Goal: Task Accomplishment & Management: Manage account settings

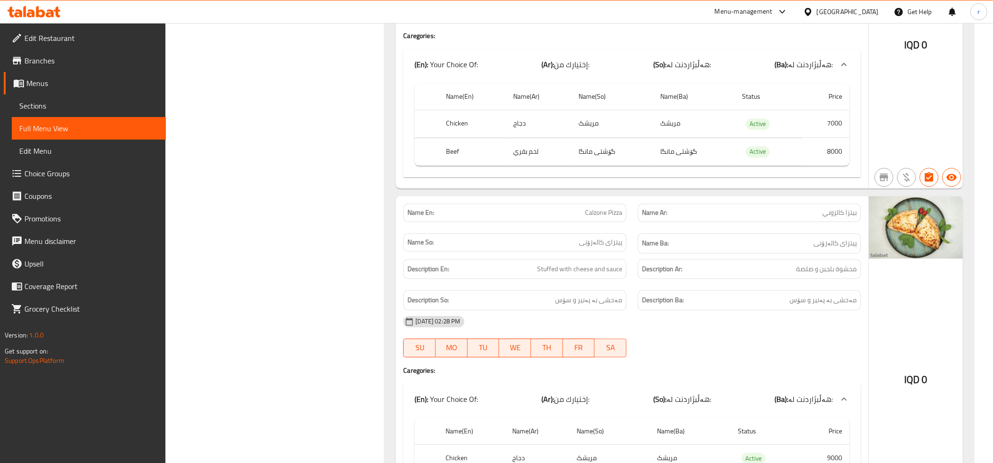
scroll to position [1898, 0]
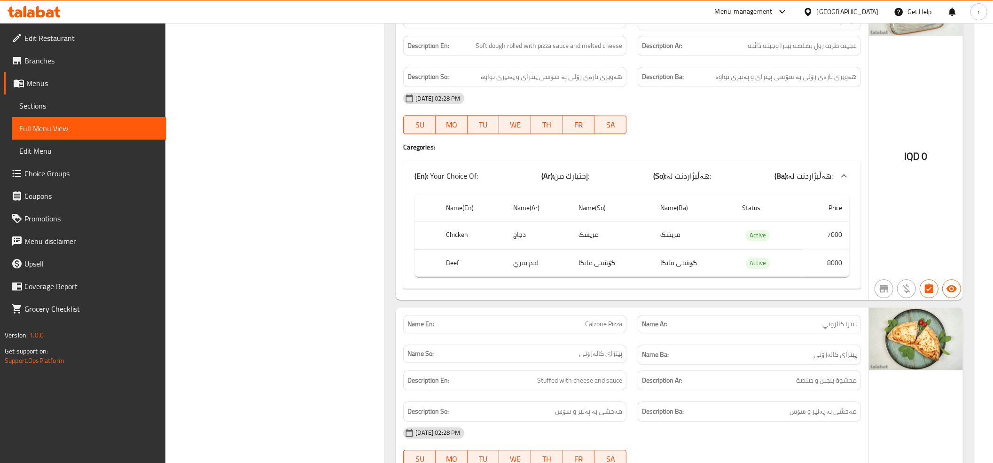
click at [53, 10] on icon at bounding box center [34, 11] width 53 height 11
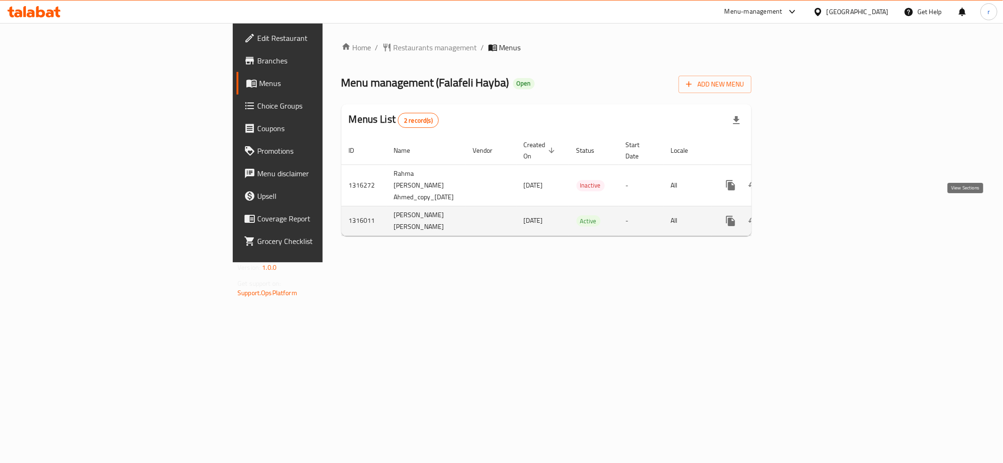
click at [804, 215] on icon "enhanced table" at bounding box center [797, 220] width 11 height 11
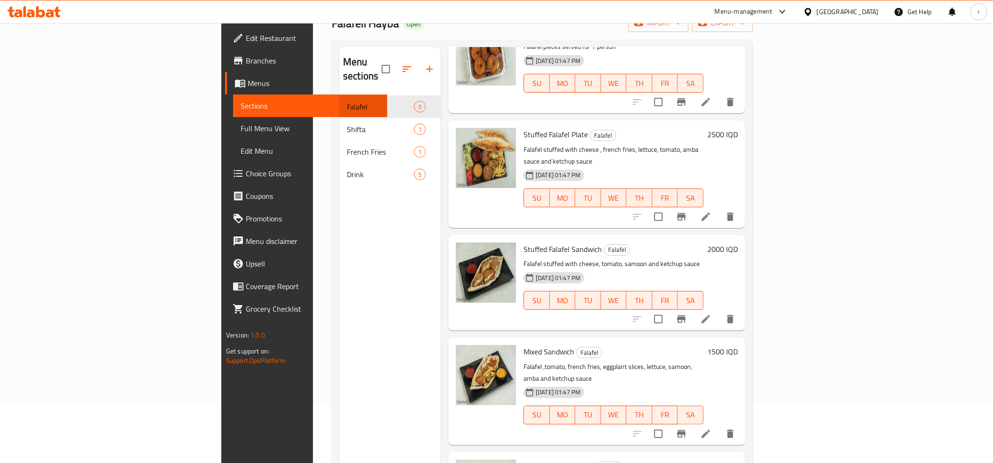
scroll to position [132, 0]
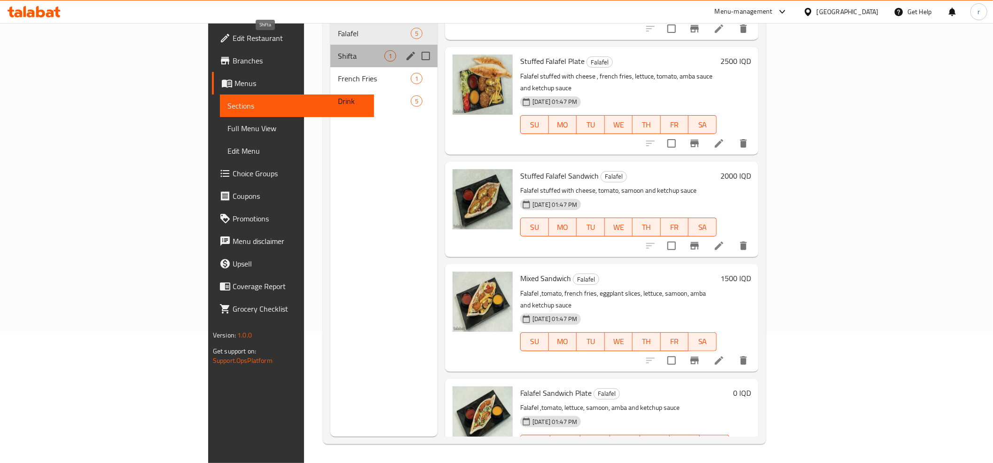
click at [338, 50] on span "Shifta" at bounding box center [361, 55] width 47 height 11
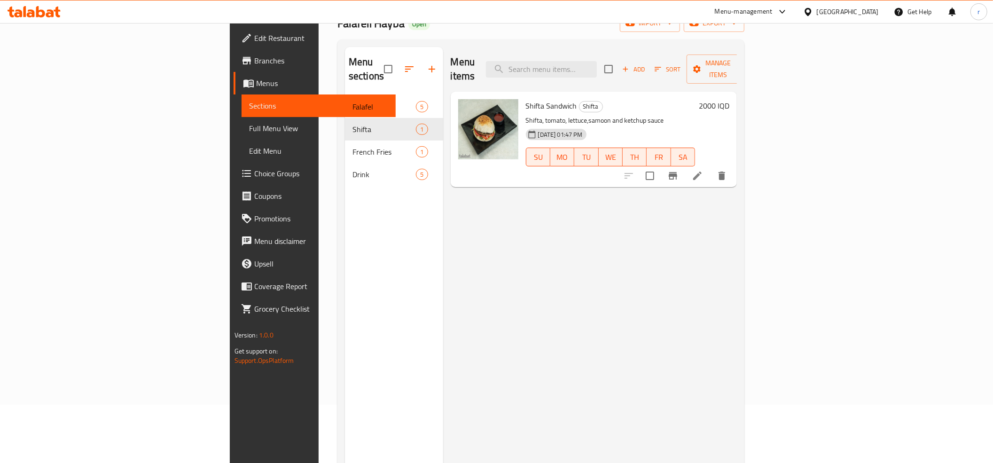
scroll to position [27, 0]
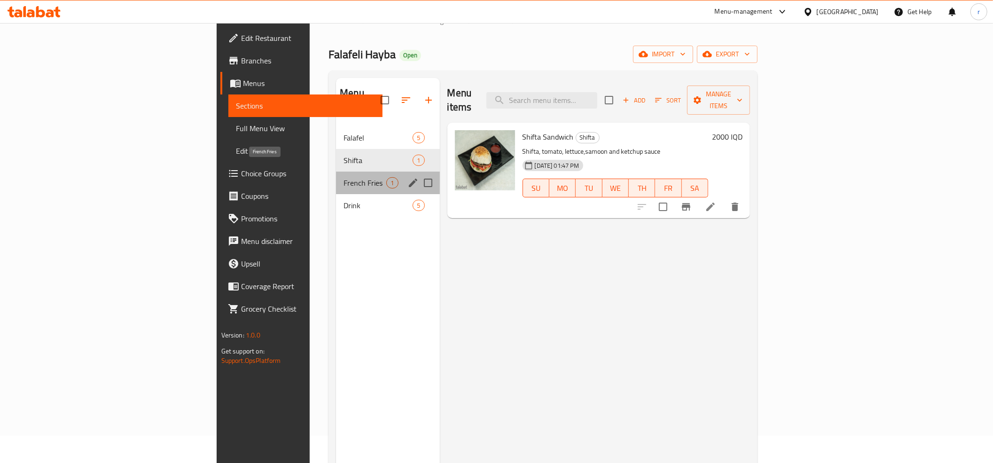
click at [344, 177] on span "French Fries" at bounding box center [365, 182] width 43 height 11
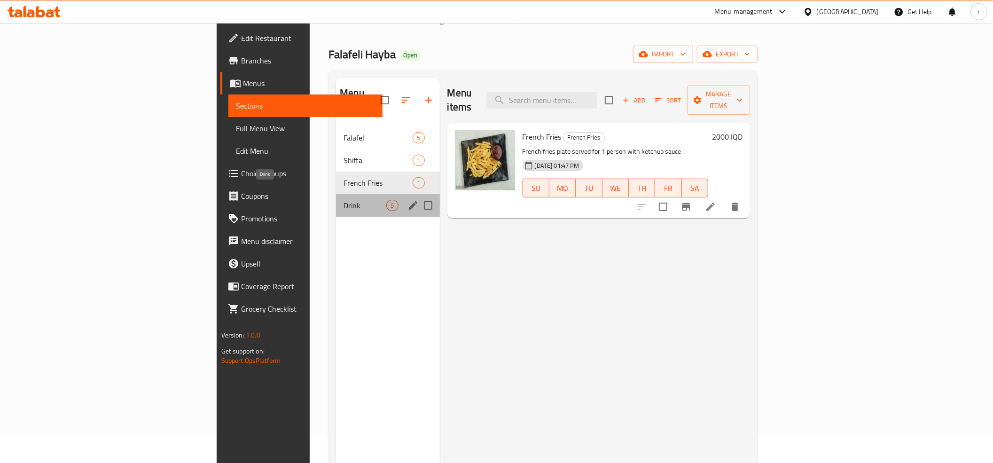
click at [344, 200] on span "Drink" at bounding box center [365, 205] width 43 height 11
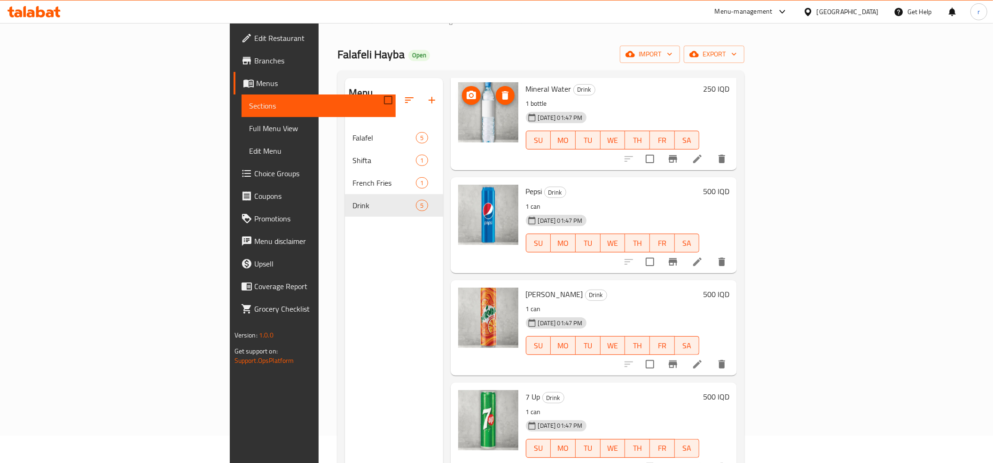
scroll to position [74, 0]
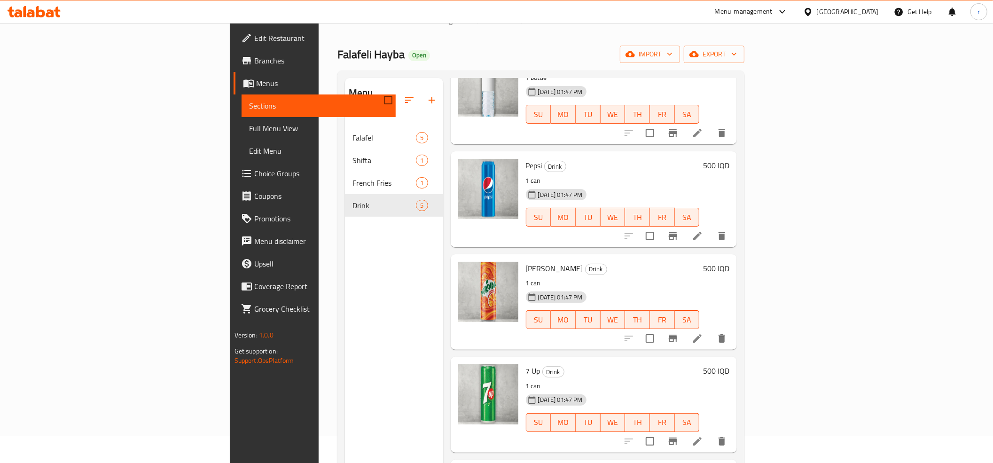
click at [27, 16] on icon at bounding box center [31, 13] width 8 height 8
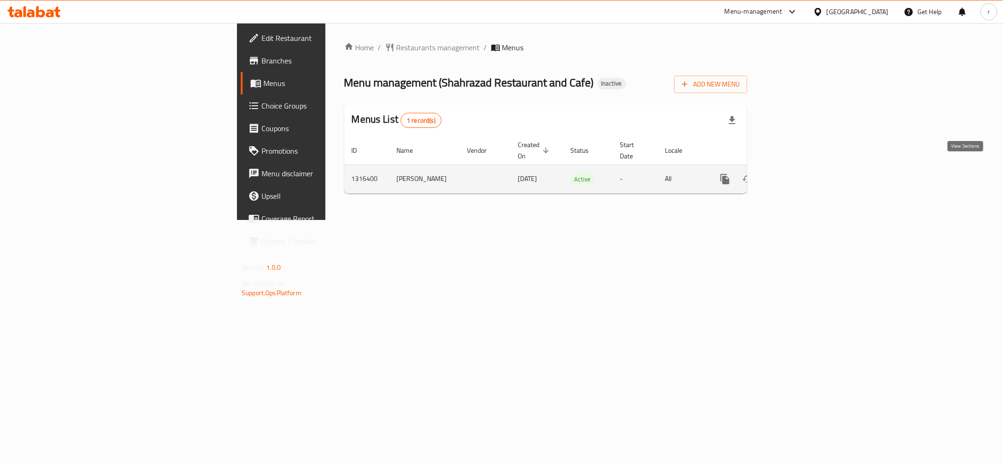
click at [798, 173] on icon "enhanced table" at bounding box center [792, 178] width 11 height 11
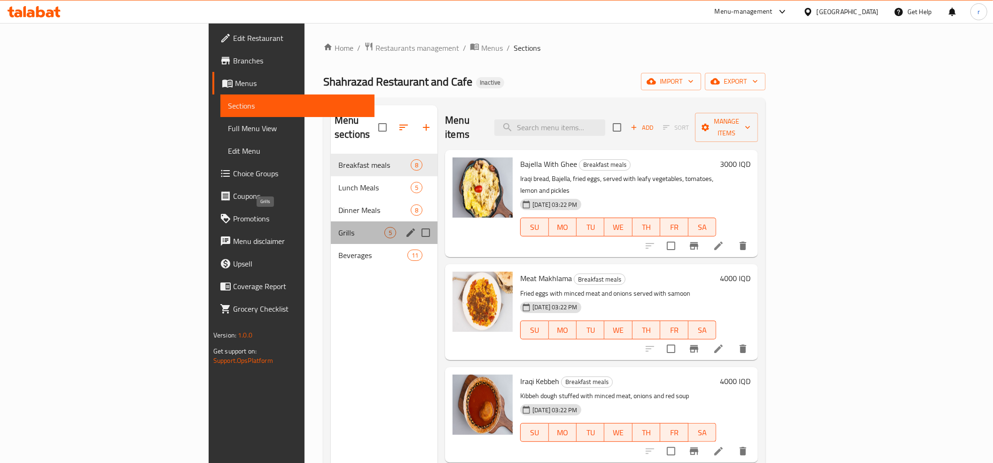
click at [338, 227] on span "Grills" at bounding box center [361, 232] width 46 height 11
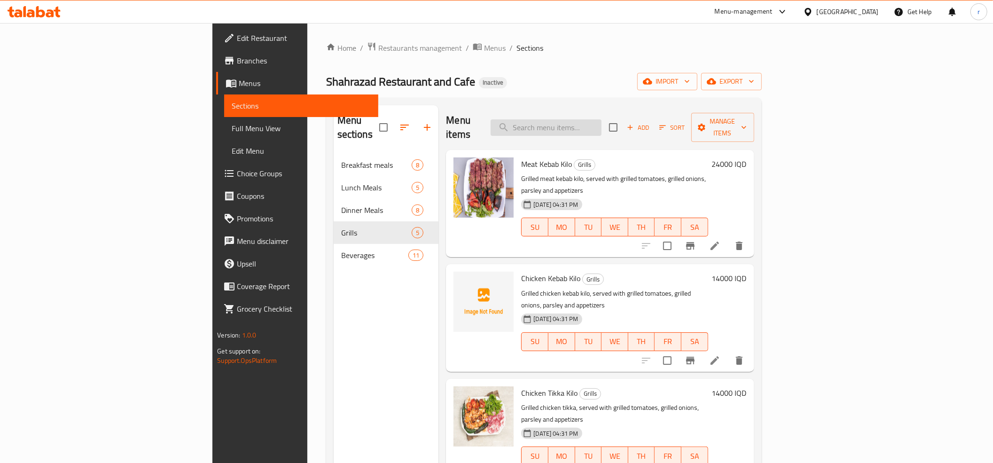
click at [594, 127] on input "search" at bounding box center [546, 127] width 111 height 16
paste input "تكه لحم نفر"
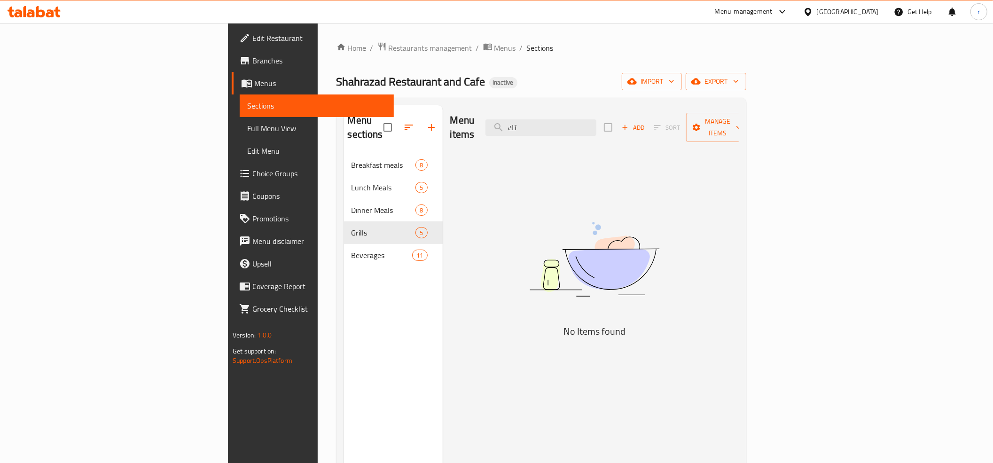
type input "ت"
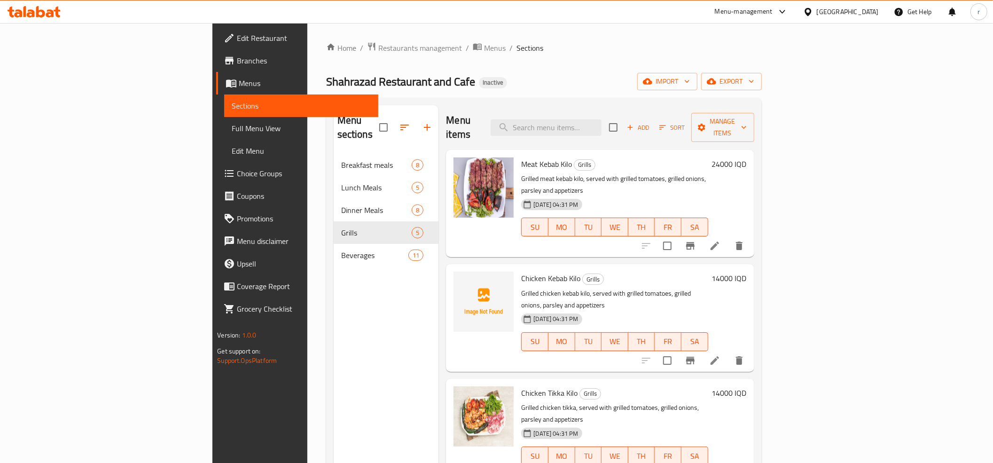
click at [683, 54] on ol "Home / Restaurants management / Menus / Sections" at bounding box center [544, 48] width 436 height 12
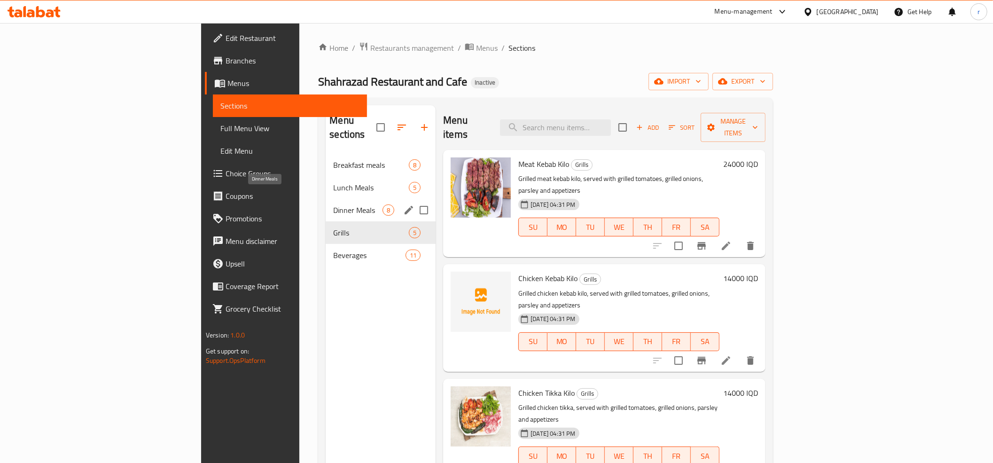
click at [333, 204] on span "Dinner Meals" at bounding box center [357, 209] width 49 height 11
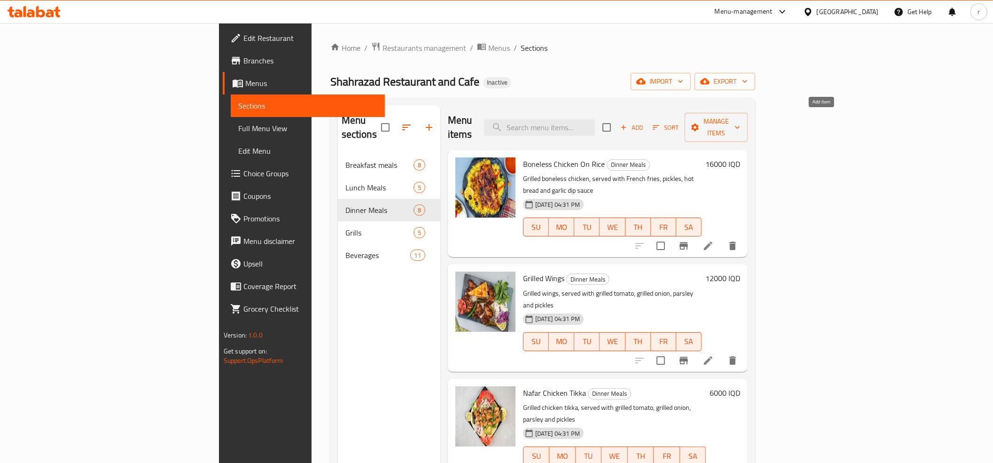
click at [644, 122] on span "Add" at bounding box center [631, 127] width 25 height 11
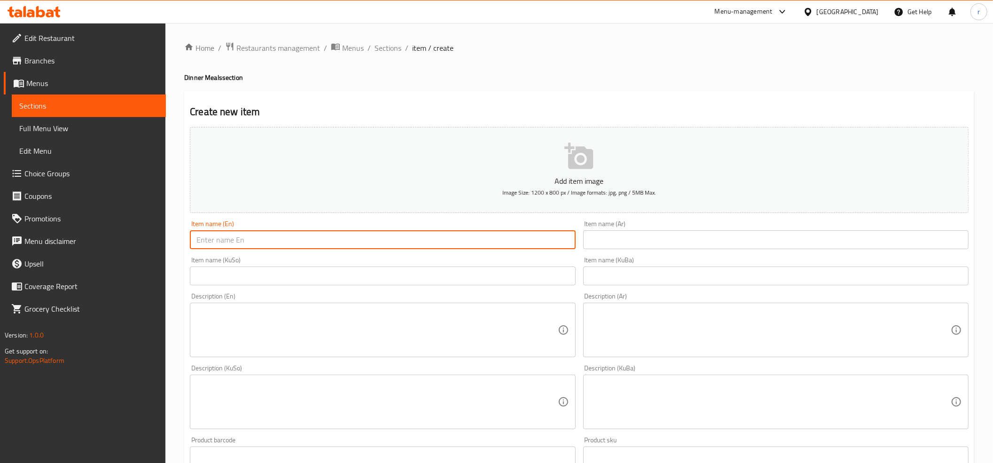
click at [244, 243] on input "text" at bounding box center [382, 239] width 385 height 19
click at [79, 131] on span "Full Menu View" at bounding box center [88, 128] width 139 height 11
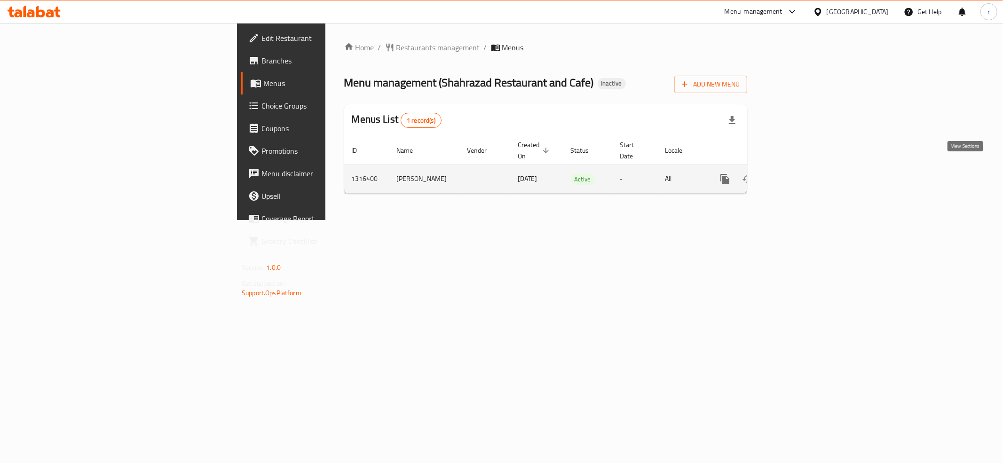
click at [804, 168] on link "enhanced table" at bounding box center [792, 179] width 23 height 23
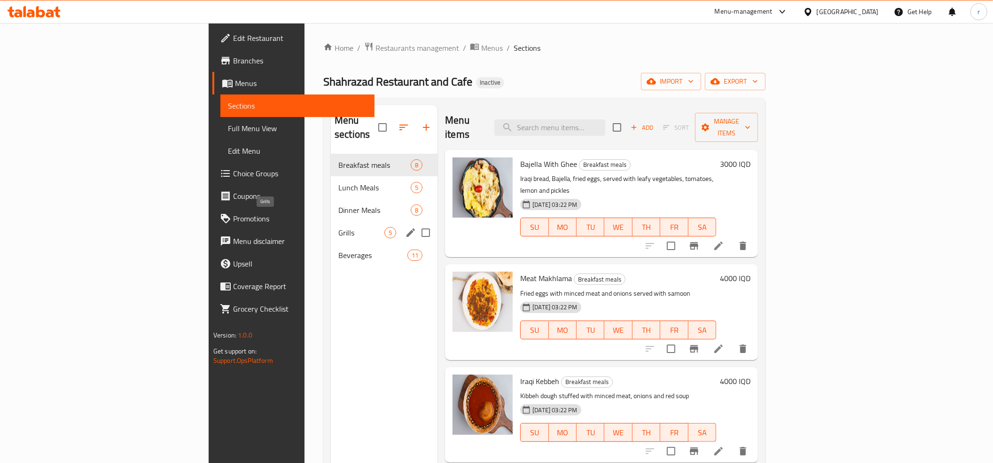
click at [338, 227] on span "Grills" at bounding box center [361, 232] width 46 height 11
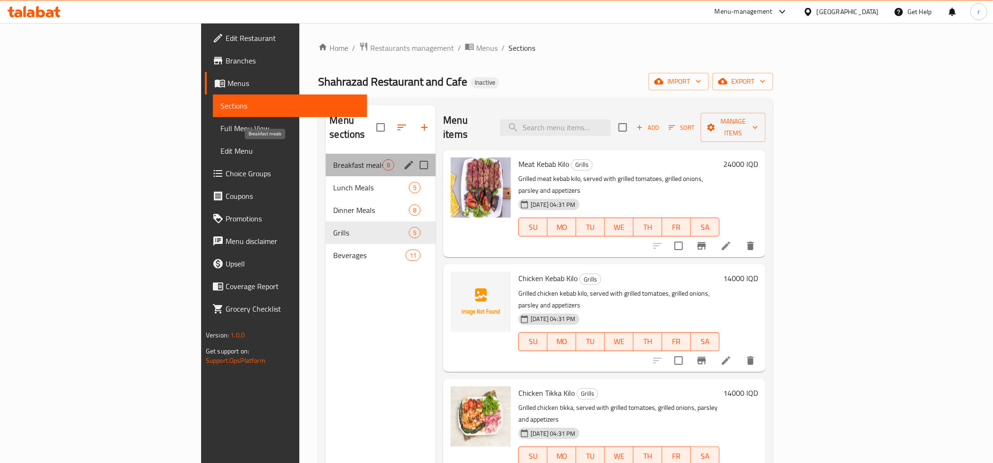
click at [333, 159] on span "Breakfast meals" at bounding box center [357, 164] width 49 height 11
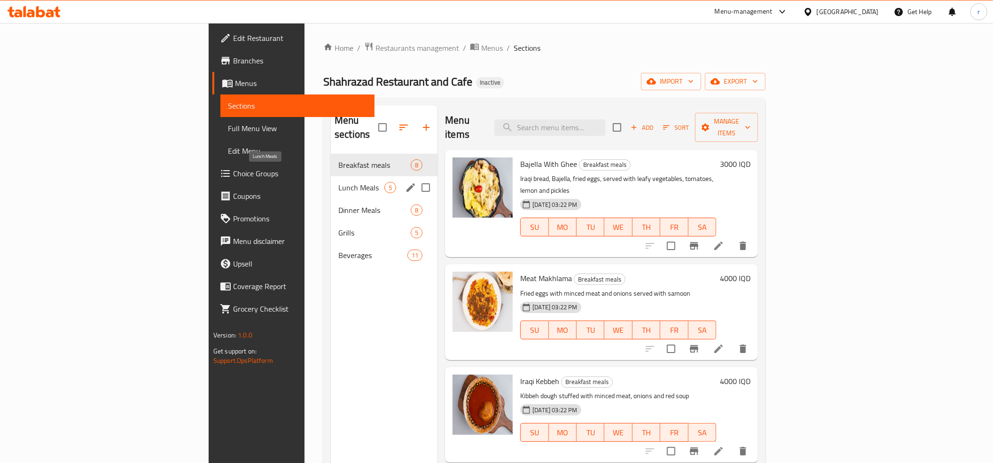
click at [338, 182] on span "Lunch Meals" at bounding box center [361, 187] width 46 height 11
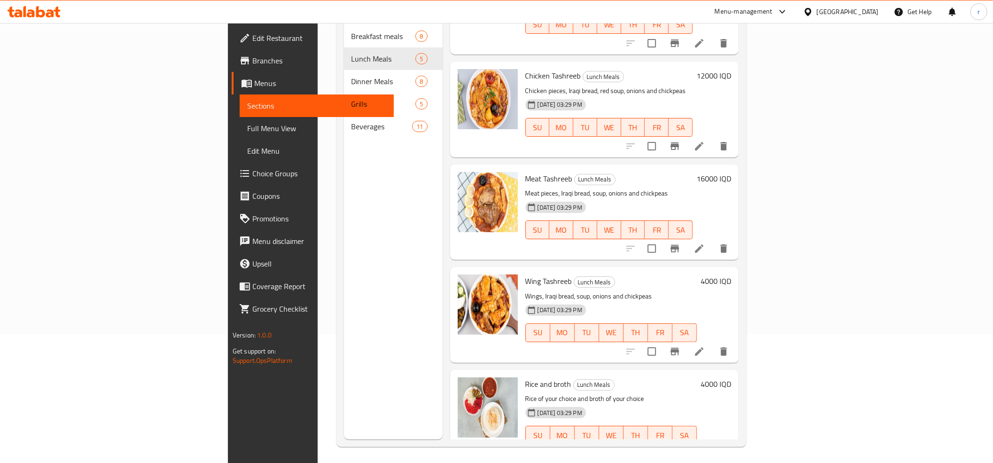
scroll to position [132, 0]
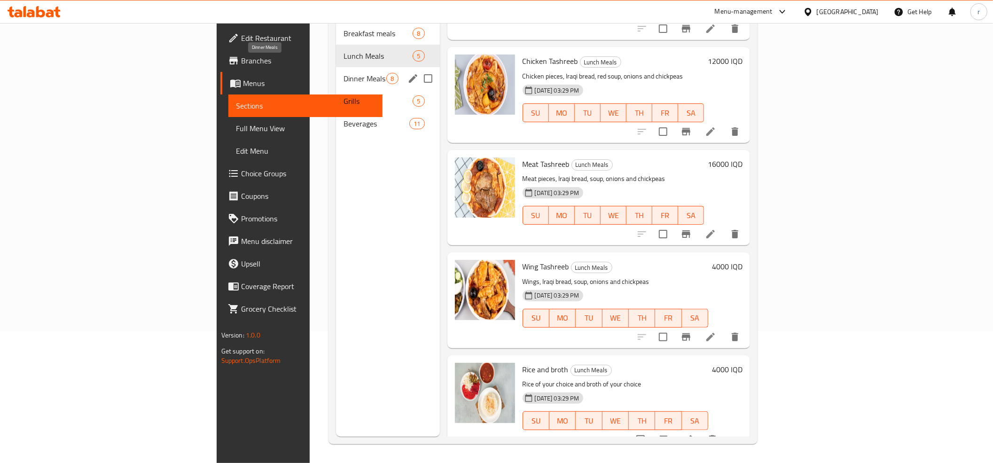
click at [344, 73] on span "Dinner Meals" at bounding box center [365, 78] width 43 height 11
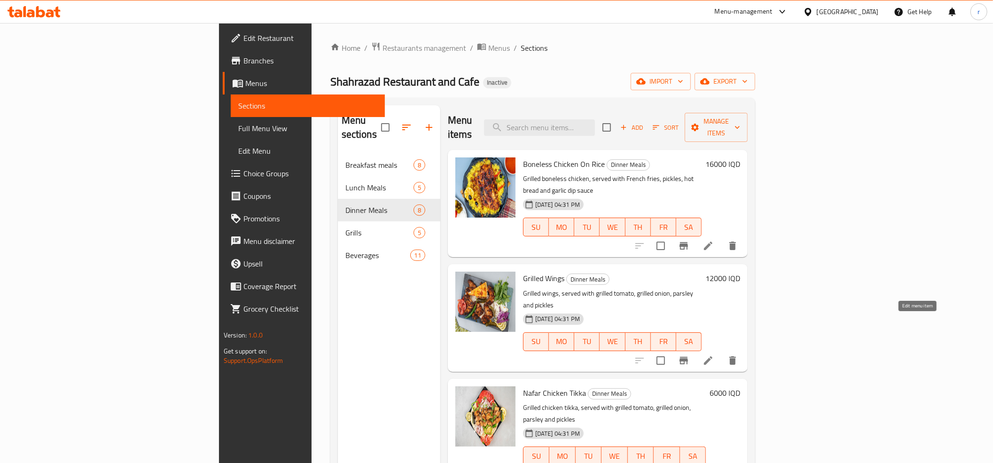
click at [714, 355] on icon at bounding box center [708, 360] width 11 height 11
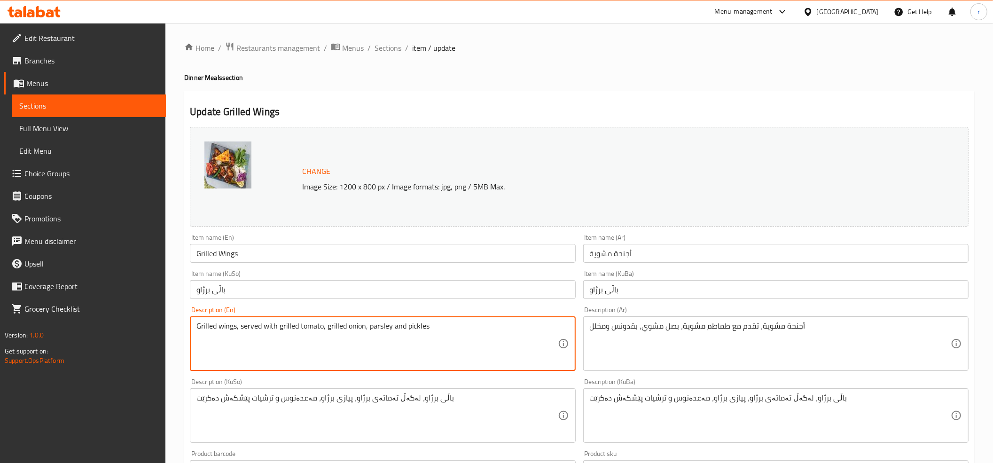
click at [221, 330] on textarea "Grilled wings, served with grilled tomato, grilled onion, parsley and pickles" at bounding box center [376, 344] width 361 height 45
click at [584, 326] on div "أجنحة مشوية، تقدم مع طماطم مشوية، بصل مشوي، بقدونس ومخلل Description (Ar)" at bounding box center [775, 343] width 385 height 55
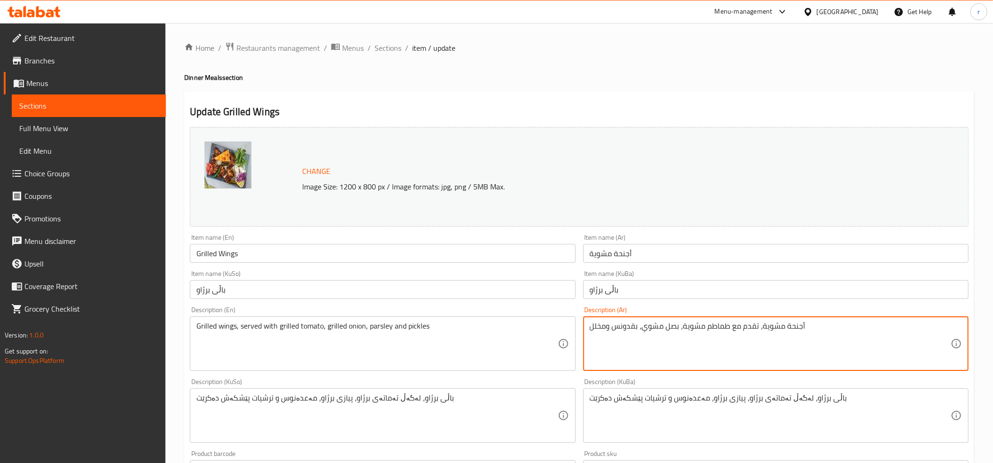
click at [590, 327] on textarea "أجنحة مشوية، تقدم مع طماطم مشوية، بصل مشوي، بقدونس ومخلل" at bounding box center [770, 344] width 361 height 45
paste textarea "Grilled wings, served with grilled tomato, grilled onion, parsley and pickles"
type textarea "أجنحة مشوية، تقدم مع طماطم مشوية، بصل مشوي، بقدونس ومخلل"
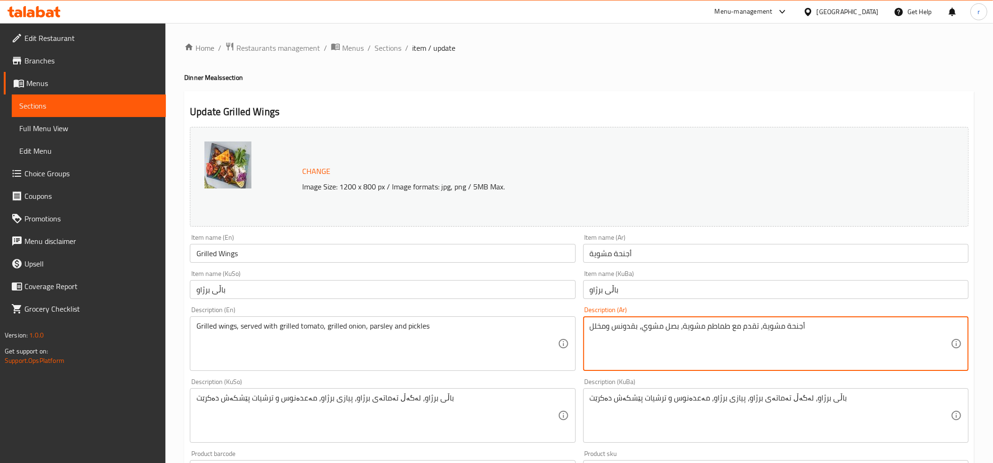
click at [714, 357] on textarea "أجنحة مشوية، تقدم مع طماطم مشوية، بصل مشوي، بقدونس ومخلل" at bounding box center [770, 344] width 361 height 45
click at [683, 332] on textarea "أجنحة مشوية، تقدم مع طماطم مشوية، بصل مشوي، بقدونس ومخلل" at bounding box center [770, 344] width 361 height 45
click at [622, 350] on textarea "أجنحة مشوية، تقدم مع طماطم مشوية، بصل مشوي، بقدونس ومخلل" at bounding box center [770, 344] width 361 height 45
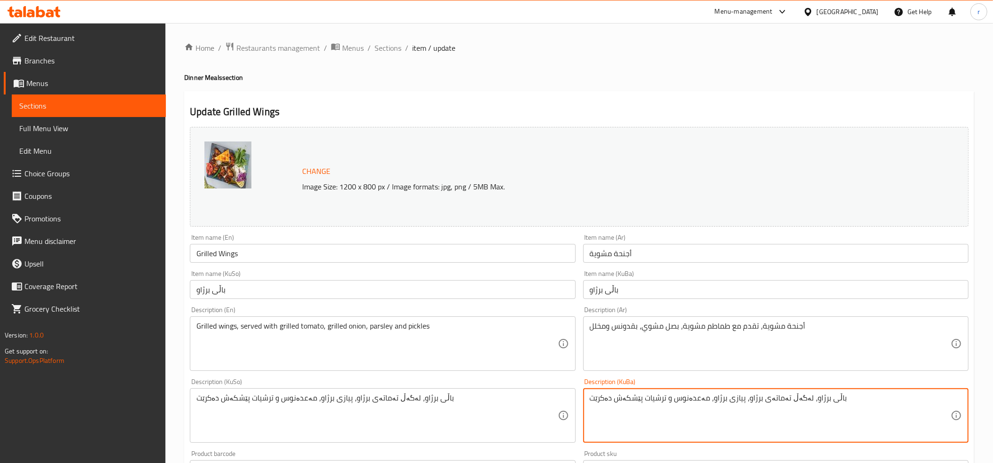
click at [664, 407] on textarea "باڵی برژاو، لەگەڵ تەماتەی برژاو، پیازی برژاو، مەعدەنوس و ترشیات پێشکەش دەکرێت" at bounding box center [770, 415] width 361 height 45
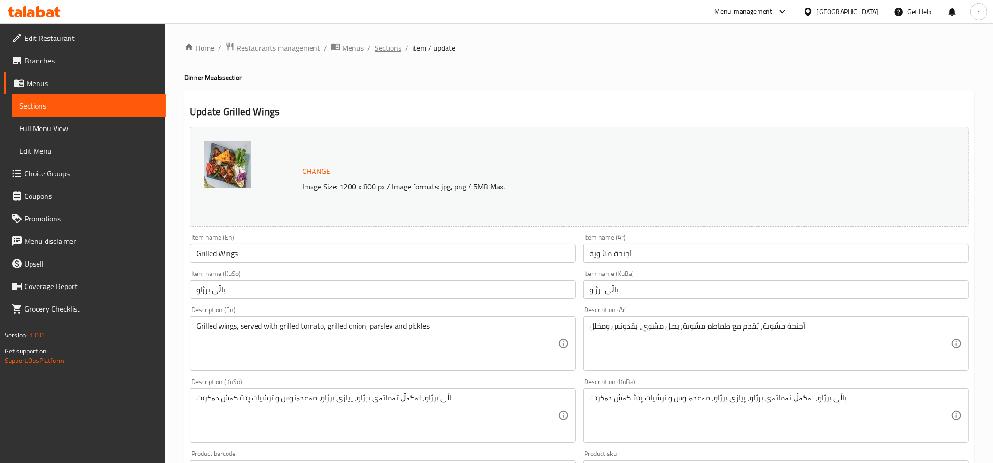
click at [391, 47] on span "Sections" at bounding box center [388, 47] width 27 height 11
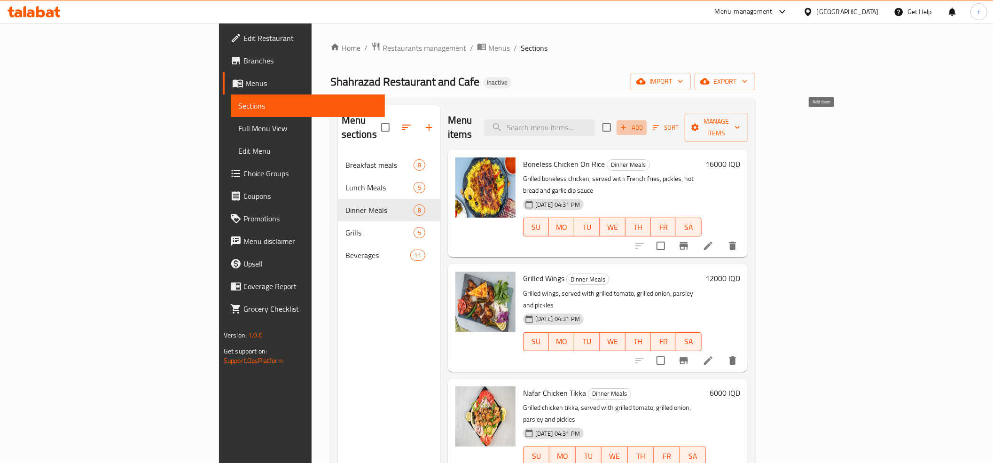
click at [644, 122] on span "Add" at bounding box center [631, 127] width 25 height 11
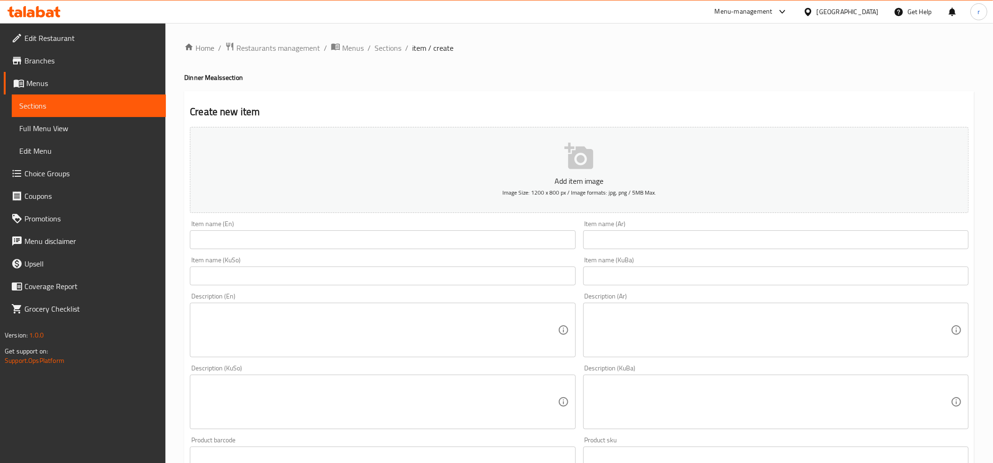
click at [247, 230] on div "Item name (En) Item name (En)" at bounding box center [382, 234] width 385 height 29
click at [233, 238] on input "text" at bounding box center [382, 239] width 385 height 19
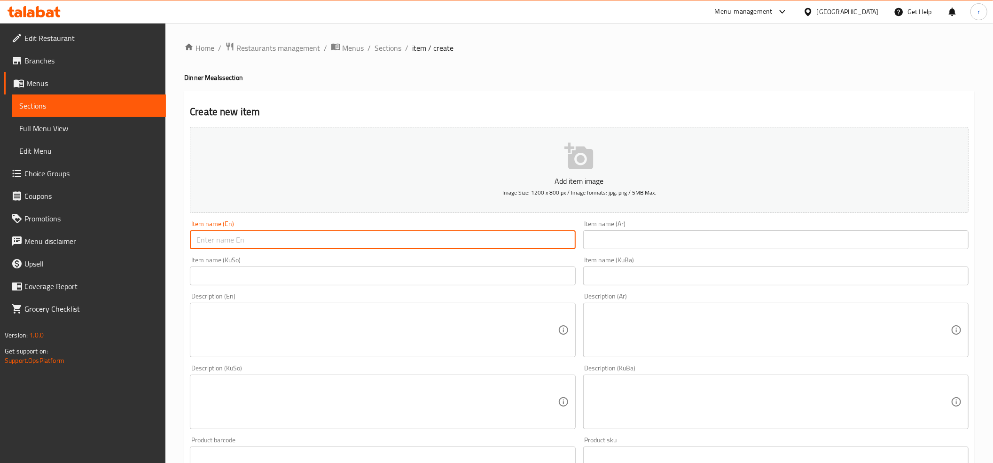
paste input "Nafar Meat Tikka"
type input "Nafar Meat Tikka"
click at [608, 234] on input "text" at bounding box center [775, 239] width 385 height 19
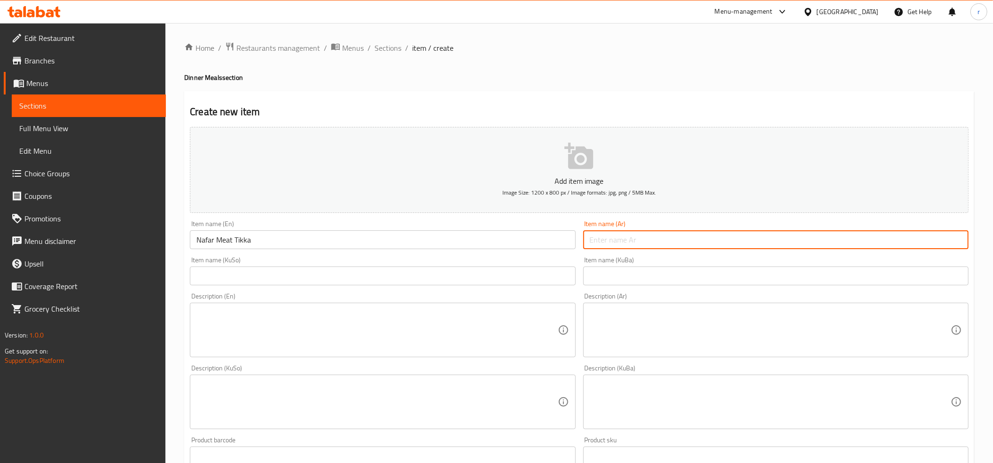
paste input "نفر لحم تكا"
type input "نفر لحم تكا"
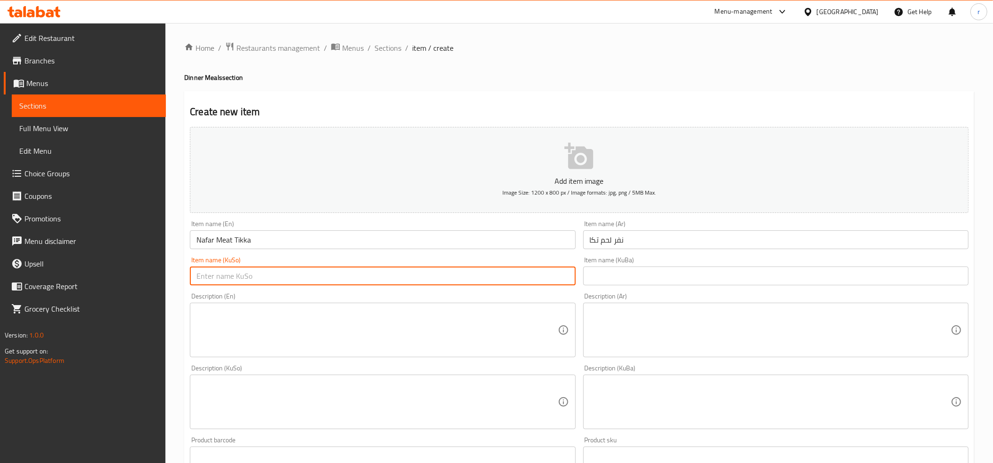
click at [249, 273] on input "text" at bounding box center [382, 276] width 385 height 19
paste input "نەفەرێک تکەی گۆشت"
type input "نەفەرێک تکەی گۆشت"
click at [591, 272] on input "text" at bounding box center [775, 276] width 385 height 19
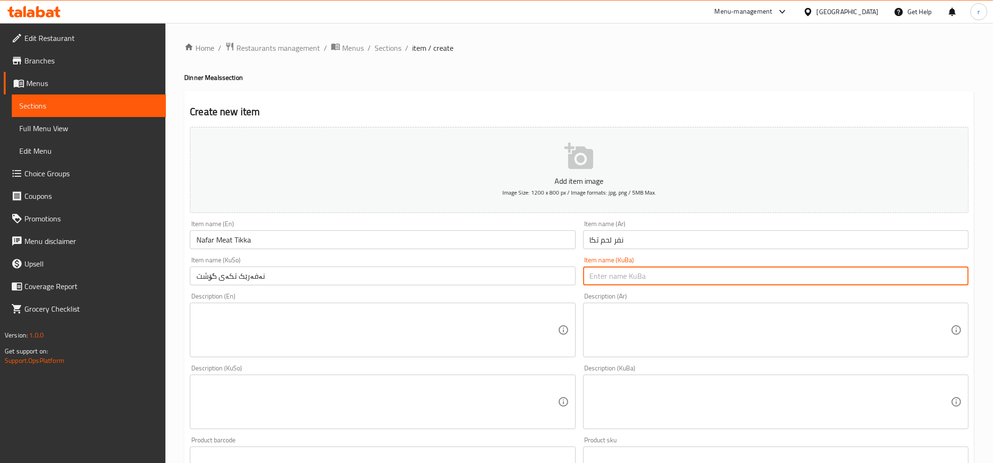
paste input "نەفەرێک تکەی گۆشت"
type input "نەفەرێک تکەی گۆشت"
click at [296, 320] on textarea at bounding box center [376, 330] width 361 height 45
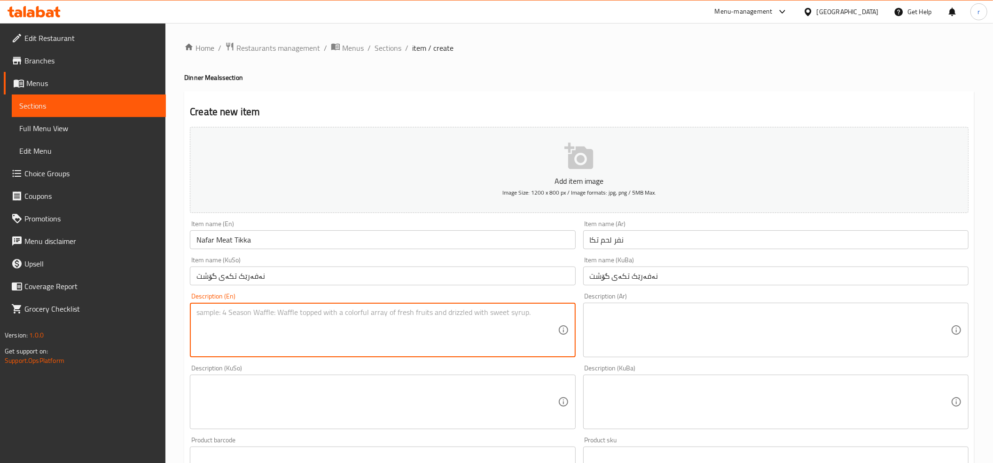
paste textarea "Grilled meat tikka, served with grilled tomato, grilled onion, parsley and pick…"
type textarea "Grilled meat tikka, served with grilled tomato, grilled onion, parsley and pick…"
click at [659, 348] on textarea at bounding box center [770, 330] width 361 height 45
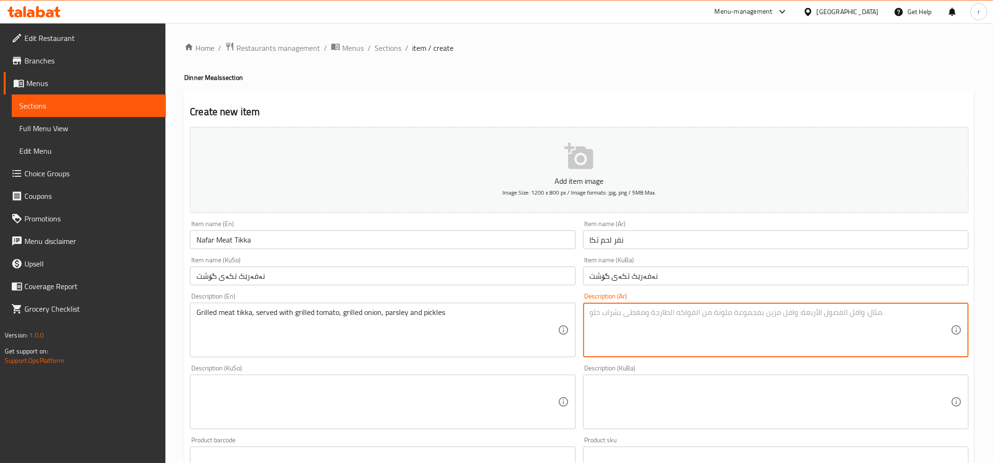
paste textarea "تكة لحم مشوية، تقدم مع طماطم مشوية، بصل مشوي، بقدونس ومخلل"
type textarea "تكة لحم مشوية، تقدم مع طماطم مشوية، بصل مشوي، بقدونس ومخلل"
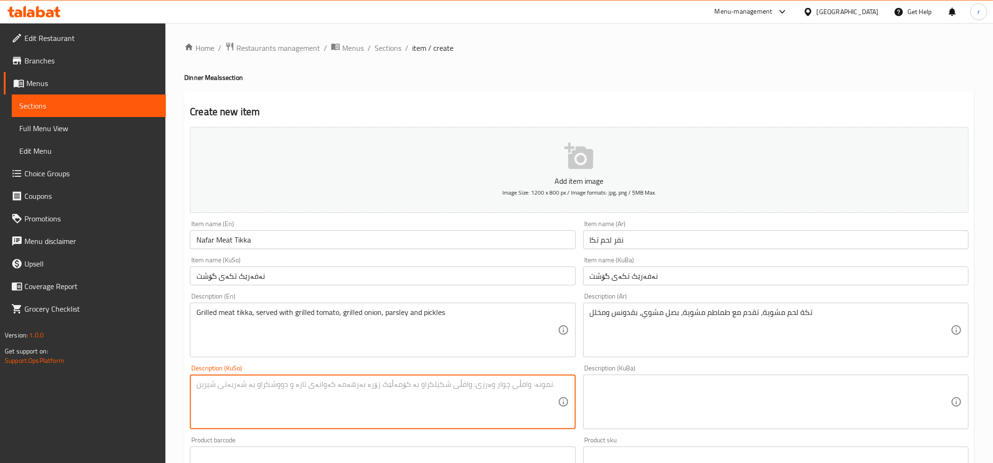
click at [361, 393] on textarea at bounding box center [376, 402] width 361 height 45
paste textarea "تکەی گۆشتی برژاو، لەگەڵ تەماتەی برژاو، پیازی برژاو، مەعدەنوس و ترشیات پێشکەش دە…"
type textarea "تکەی گۆشتی برژاو، لەگەڵ تەماتەی برژاو، پیازی برژاو، مەعدەنوس و ترشیات پێشکەش دە…"
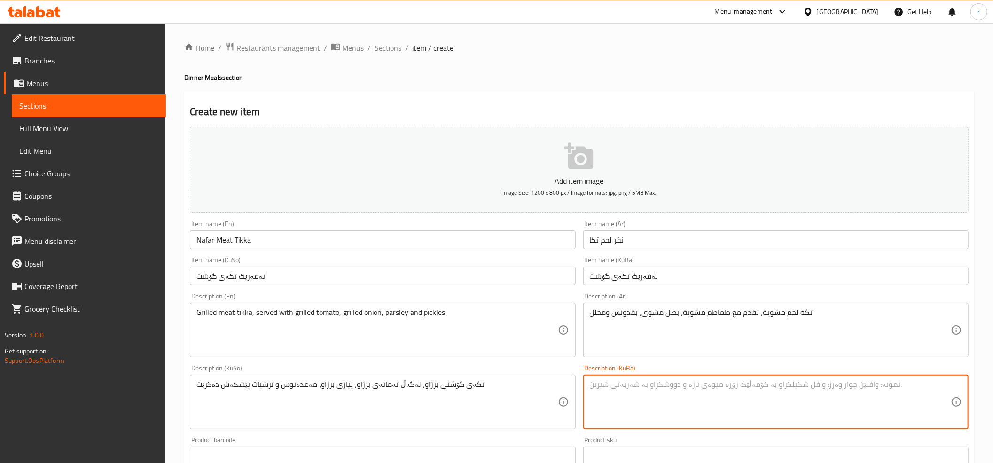
click at [598, 389] on textarea at bounding box center [770, 402] width 361 height 45
paste textarea "تکەی گۆشتی برژاو، لەگەڵ تەماتەی برژاو، پیازی برژاو، مەعدەنوس و ترشیات پێشکەش دە…"
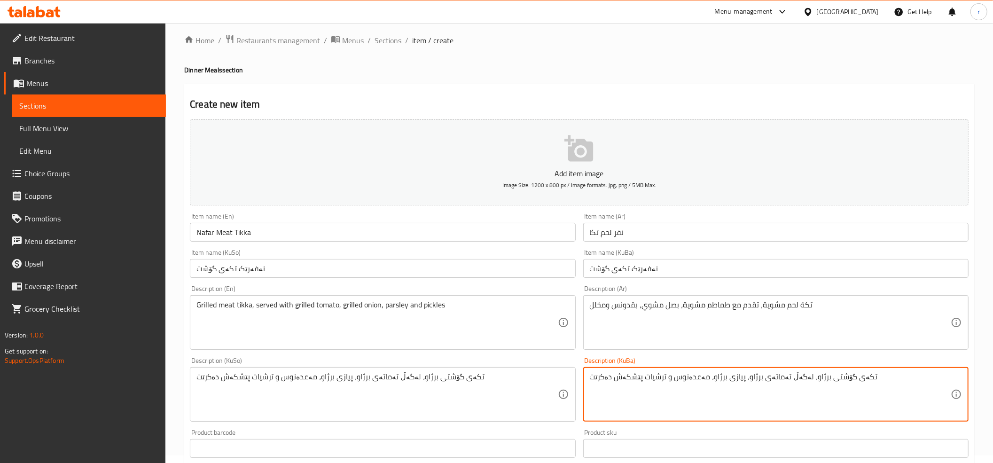
scroll to position [104, 0]
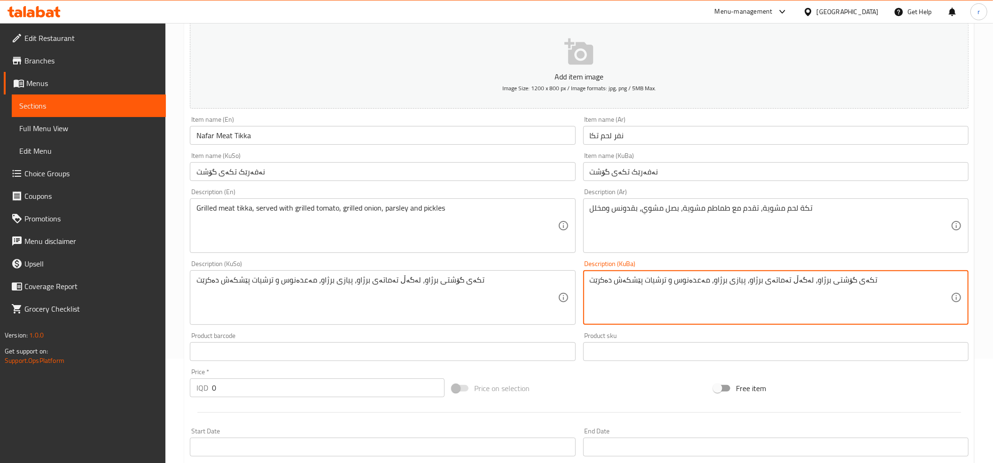
type textarea "تکەی گۆشتی برژاو، لەگەڵ تەماتەی برژاو، پیازی برژاو، مەعدەنوس و ترشیات پێشکەش دە…"
click at [266, 385] on input "0" at bounding box center [328, 387] width 233 height 19
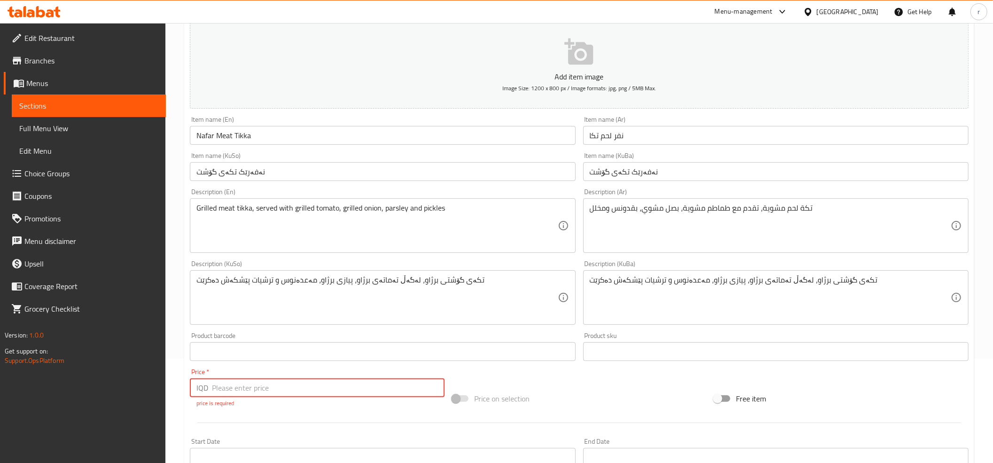
paste input "12000"
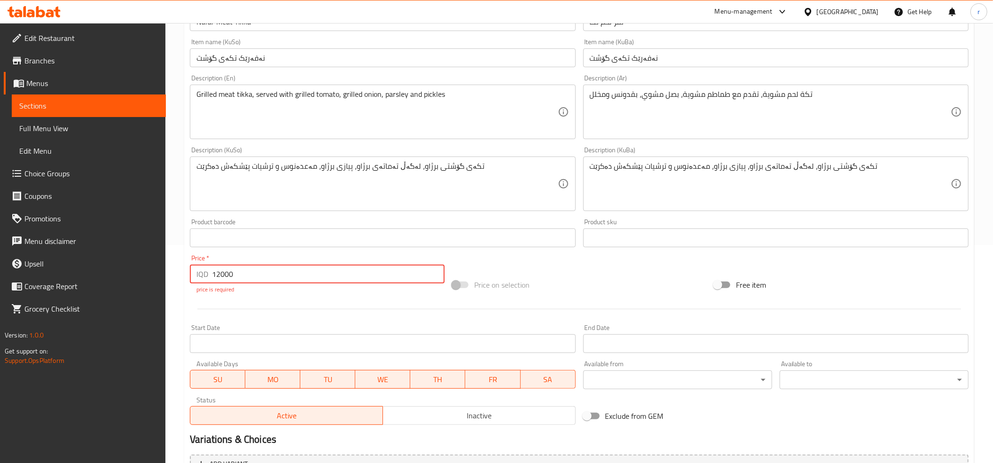
scroll to position [319, 0]
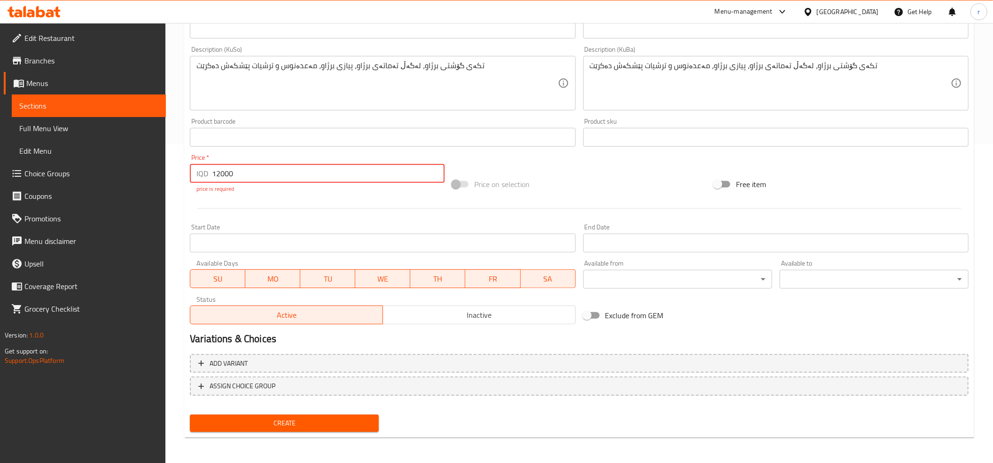
type input "12000"
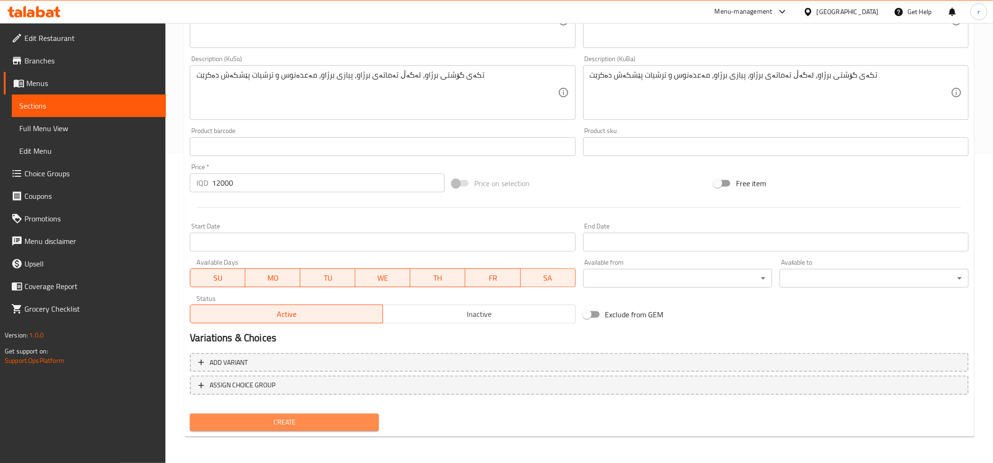
scroll to position [309, 0]
click at [310, 422] on span "Create" at bounding box center [284, 423] width 174 height 12
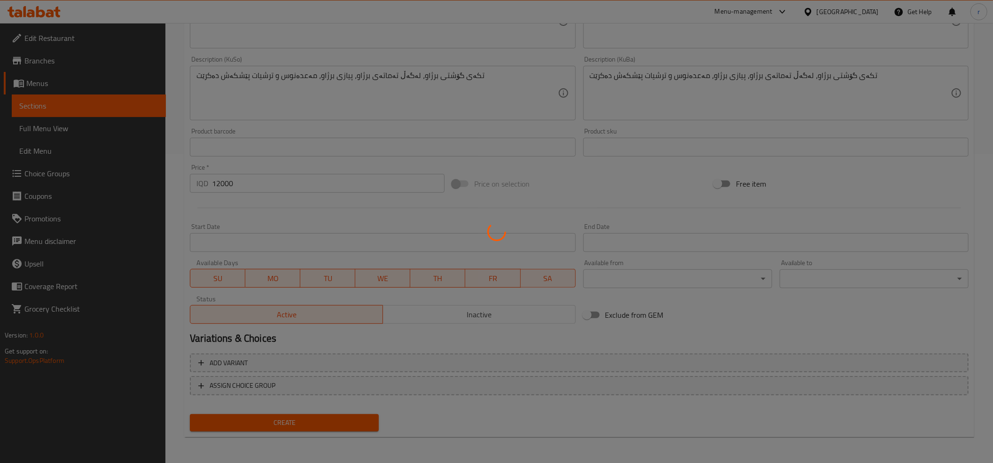
type input "0"
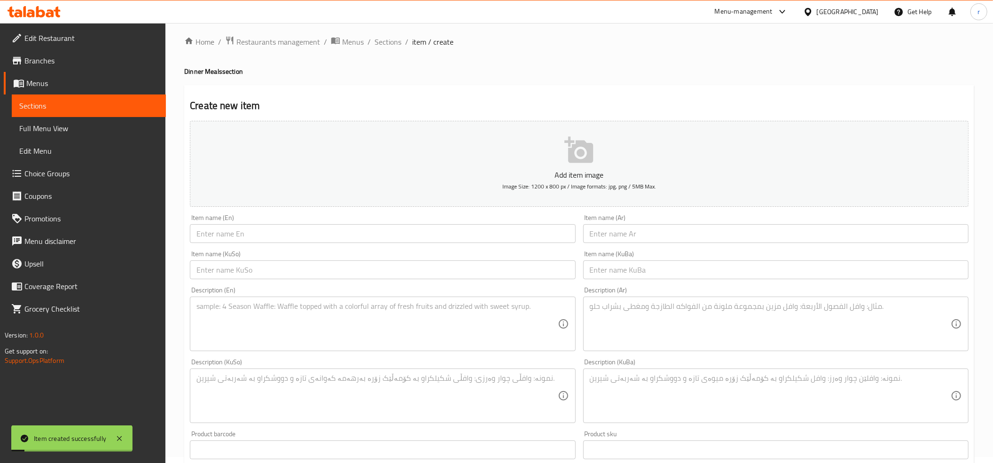
scroll to position [0, 0]
click at [388, 52] on span "Sections" at bounding box center [388, 47] width 27 height 11
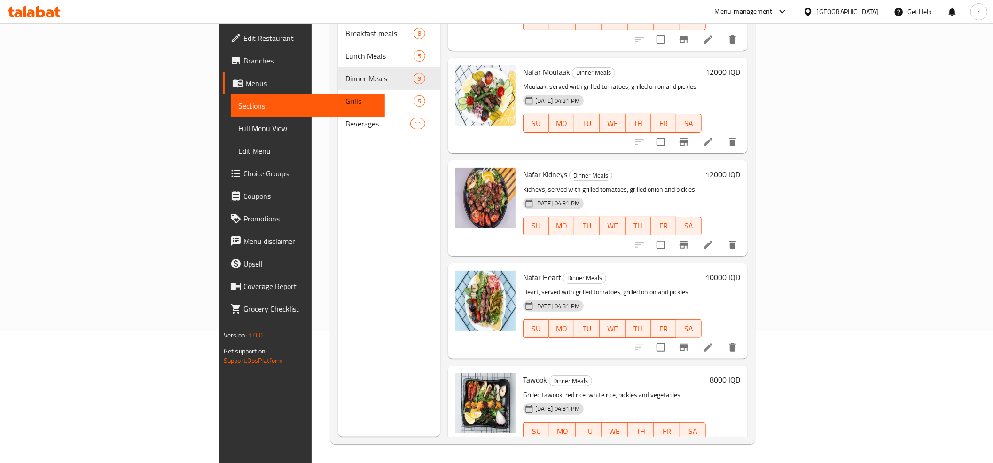
scroll to position [484, 0]
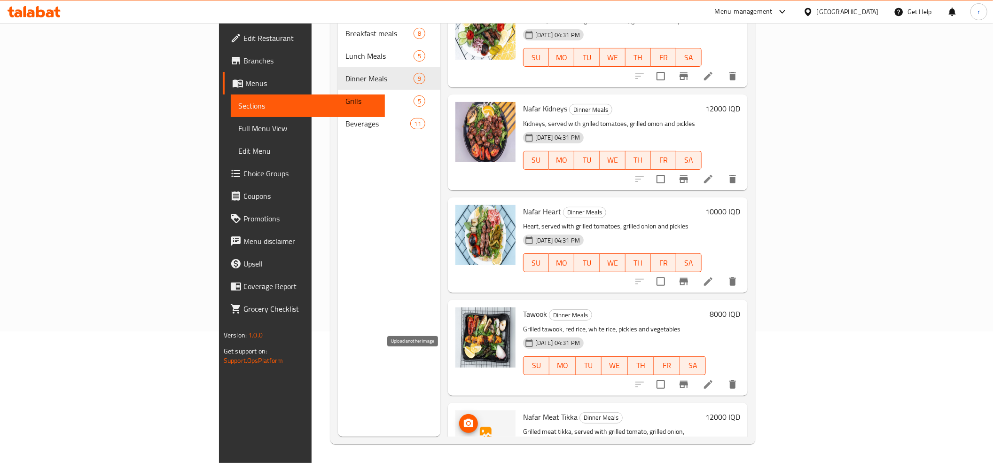
click at [463, 418] on icon "upload picture" at bounding box center [468, 423] width 11 height 11
click at [523, 410] on span "Nafar Meat Tikka" at bounding box center [550, 417] width 55 height 14
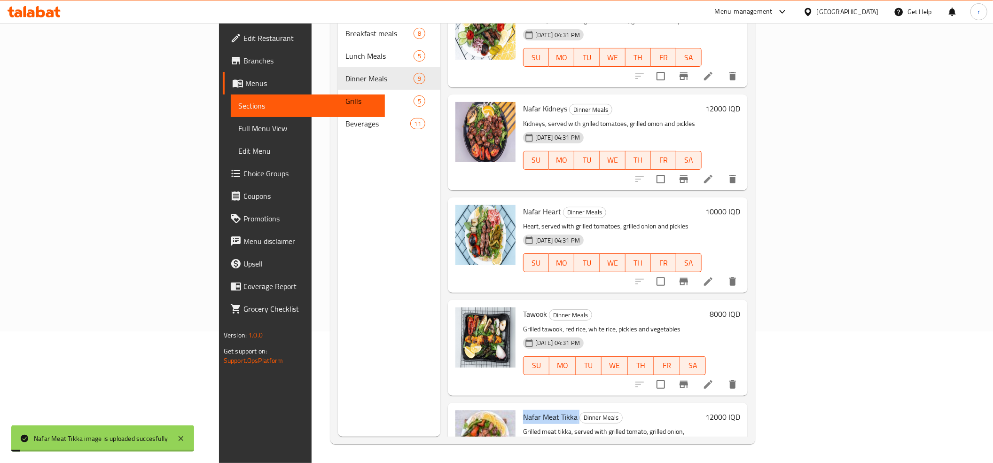
copy h6 "Nafar Meat Tikka"
click at [231, 119] on link "Full Menu View" at bounding box center [308, 128] width 154 height 23
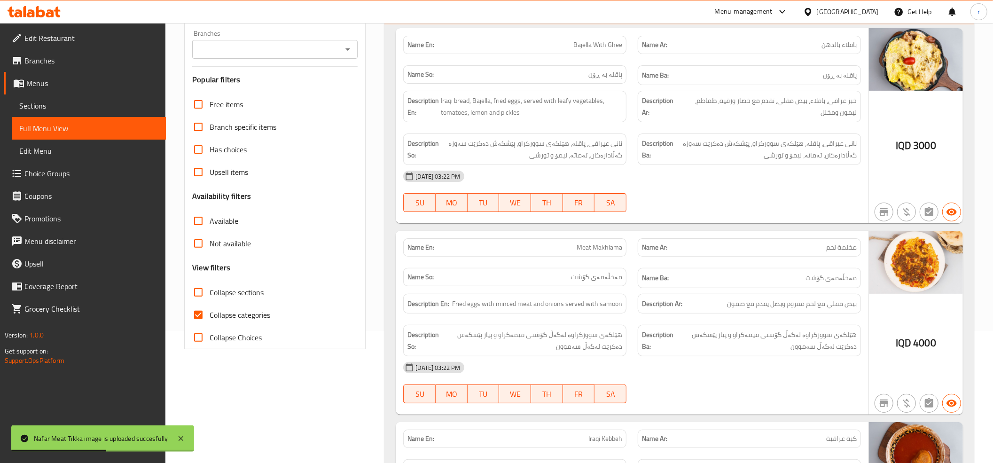
click at [198, 318] on input "Collapse categories" at bounding box center [198, 315] width 23 height 23
checkbox input "false"
click at [347, 51] on icon "Open" at bounding box center [347, 49] width 11 height 11
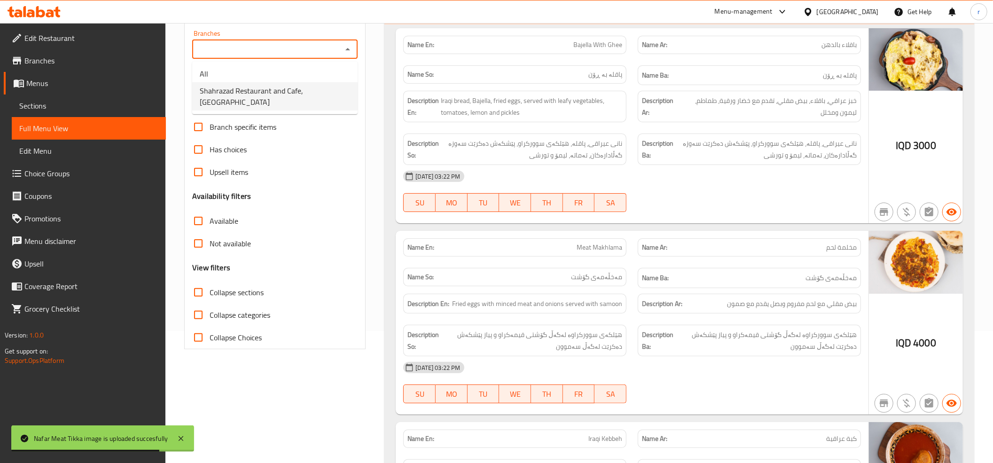
click at [317, 87] on span "Shahrazad Restaurant and Cafe, Karada Dakhel" at bounding box center [275, 96] width 150 height 23
type input "Shahrazad Restaurant and Cafe, Karada Dakhel"
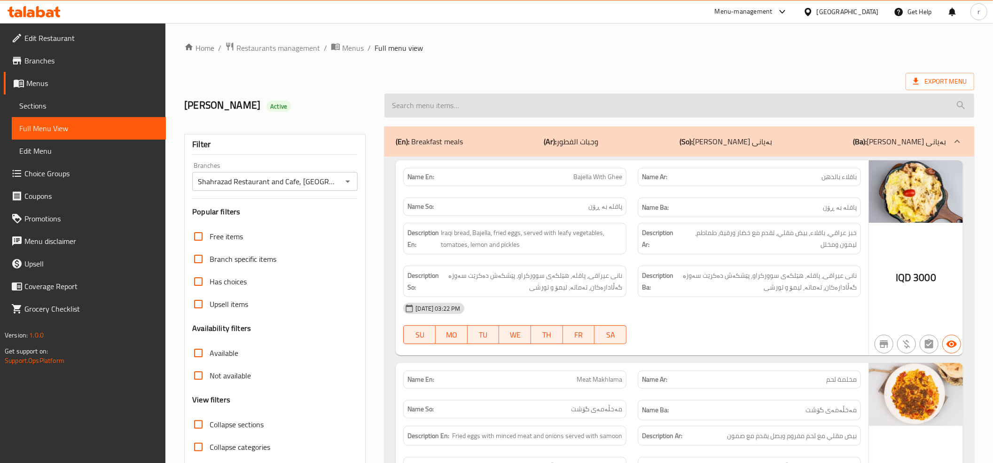
click at [425, 104] on input "search" at bounding box center [679, 106] width 590 height 24
paste input "Nafar Meat Tikka"
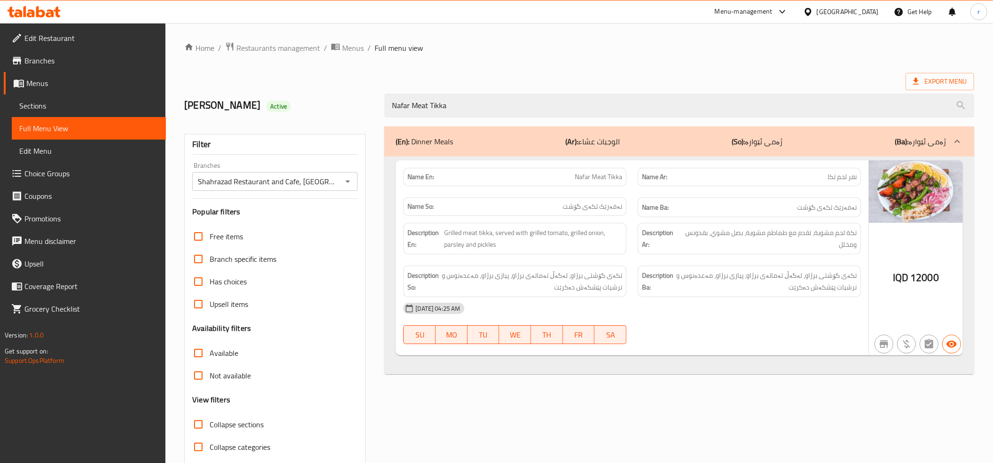
type input "Nafar Meat Tikka"
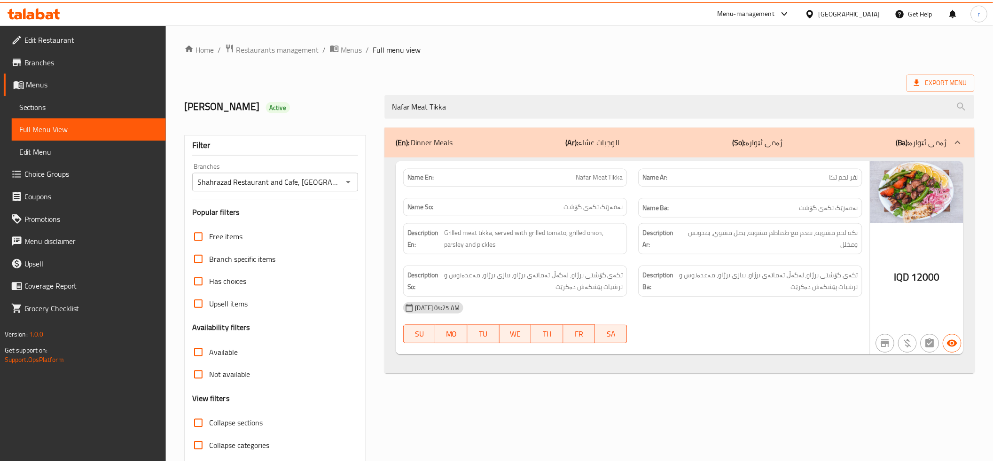
scroll to position [38, 0]
